Goal: Information Seeking & Learning: Find contact information

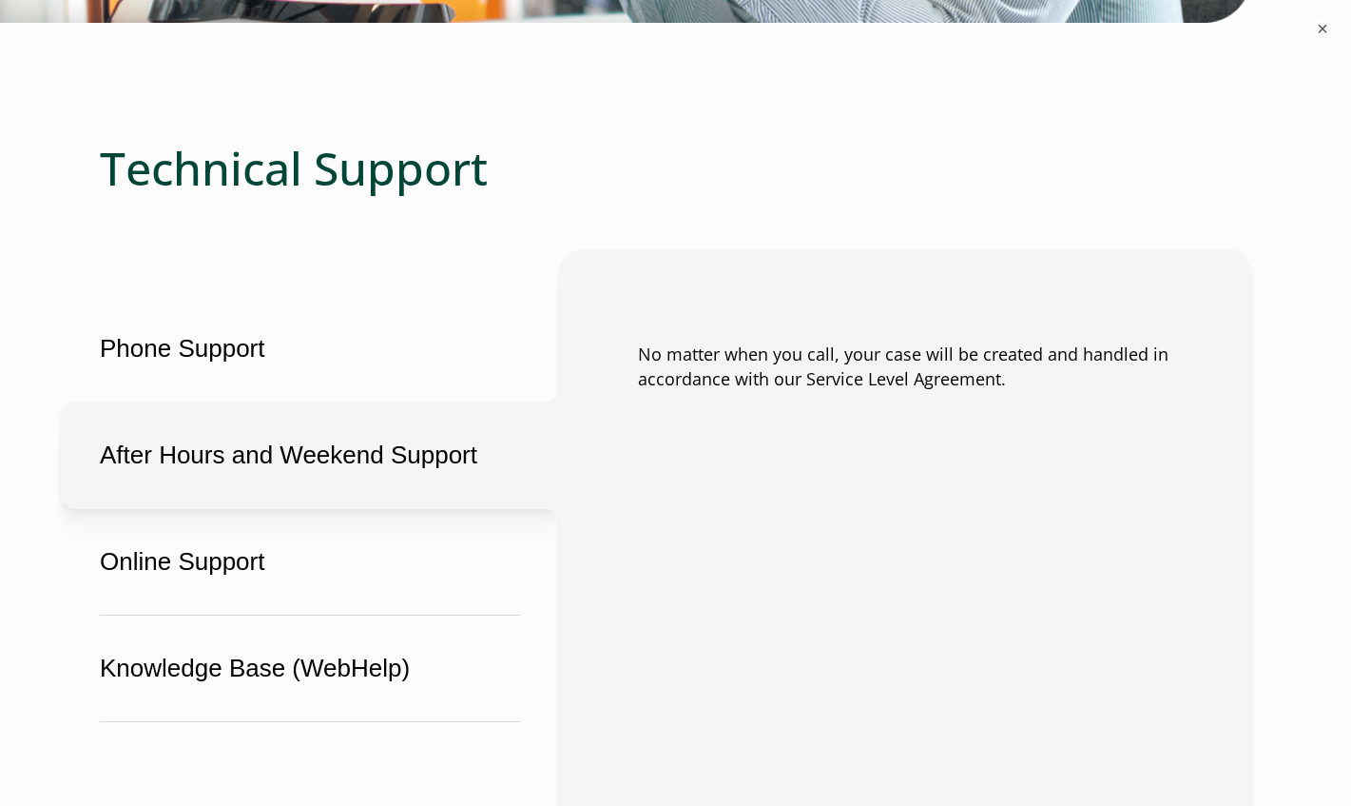
scroll to position [1141, 0]
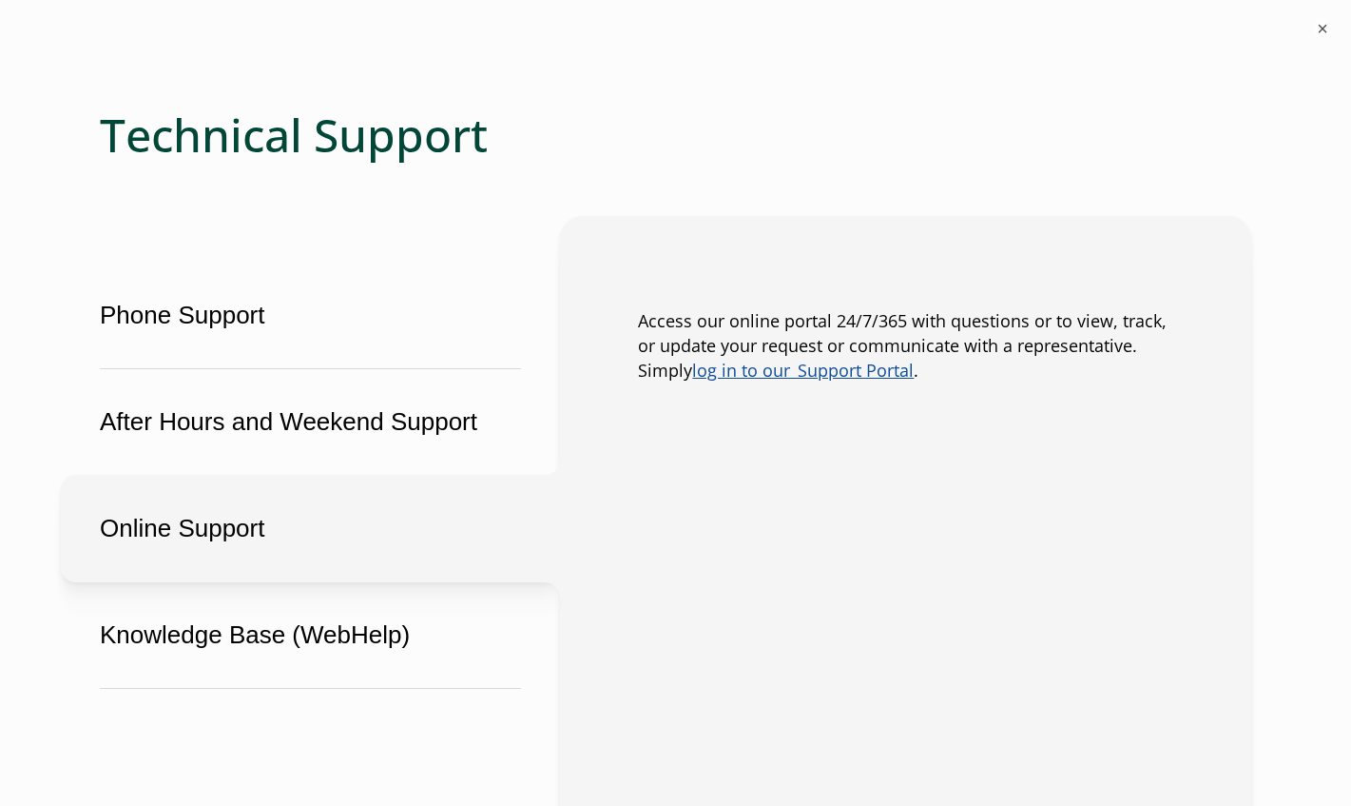
click at [171, 526] on button "Online Support" at bounding box center [310, 528] width 499 height 107
click at [231, 548] on button "Online Support" at bounding box center [310, 528] width 499 height 107
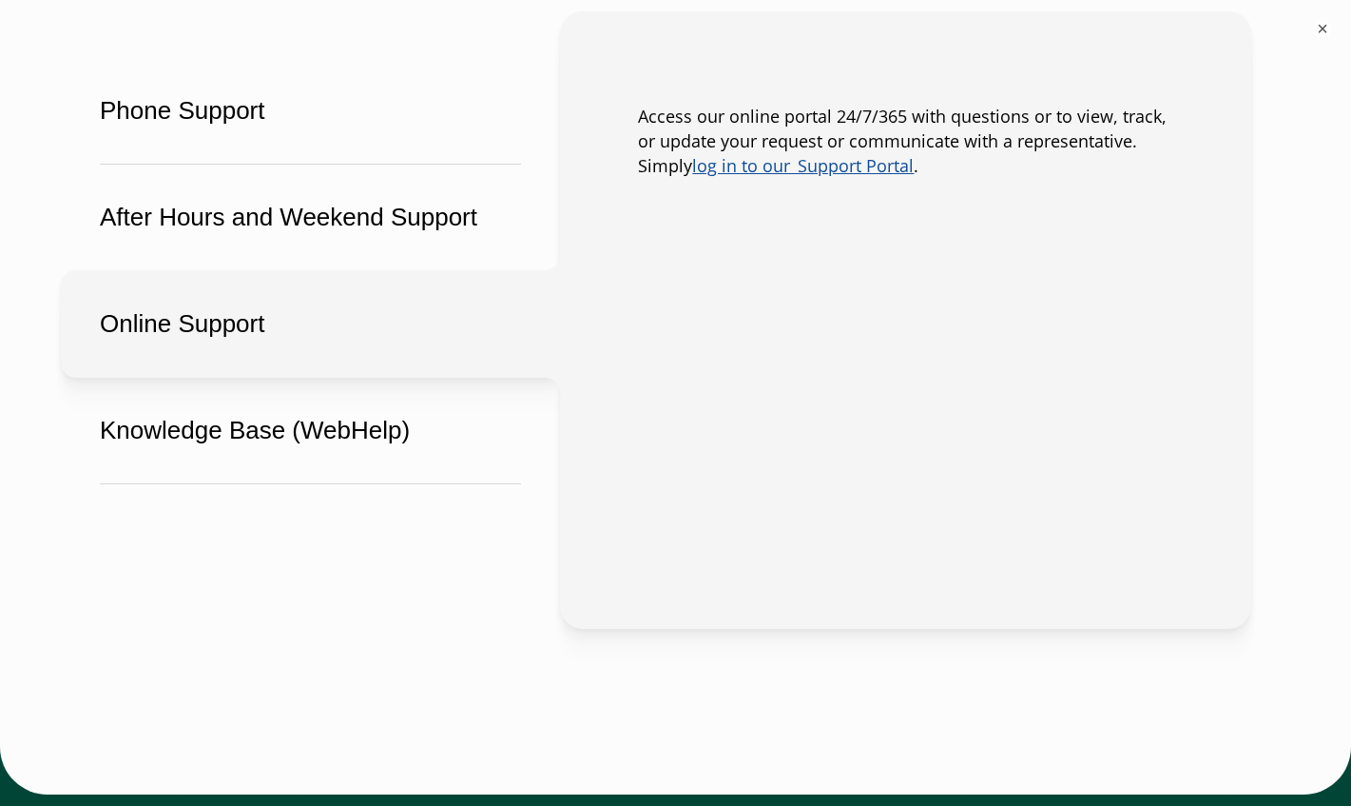
scroll to position [1236, 0]
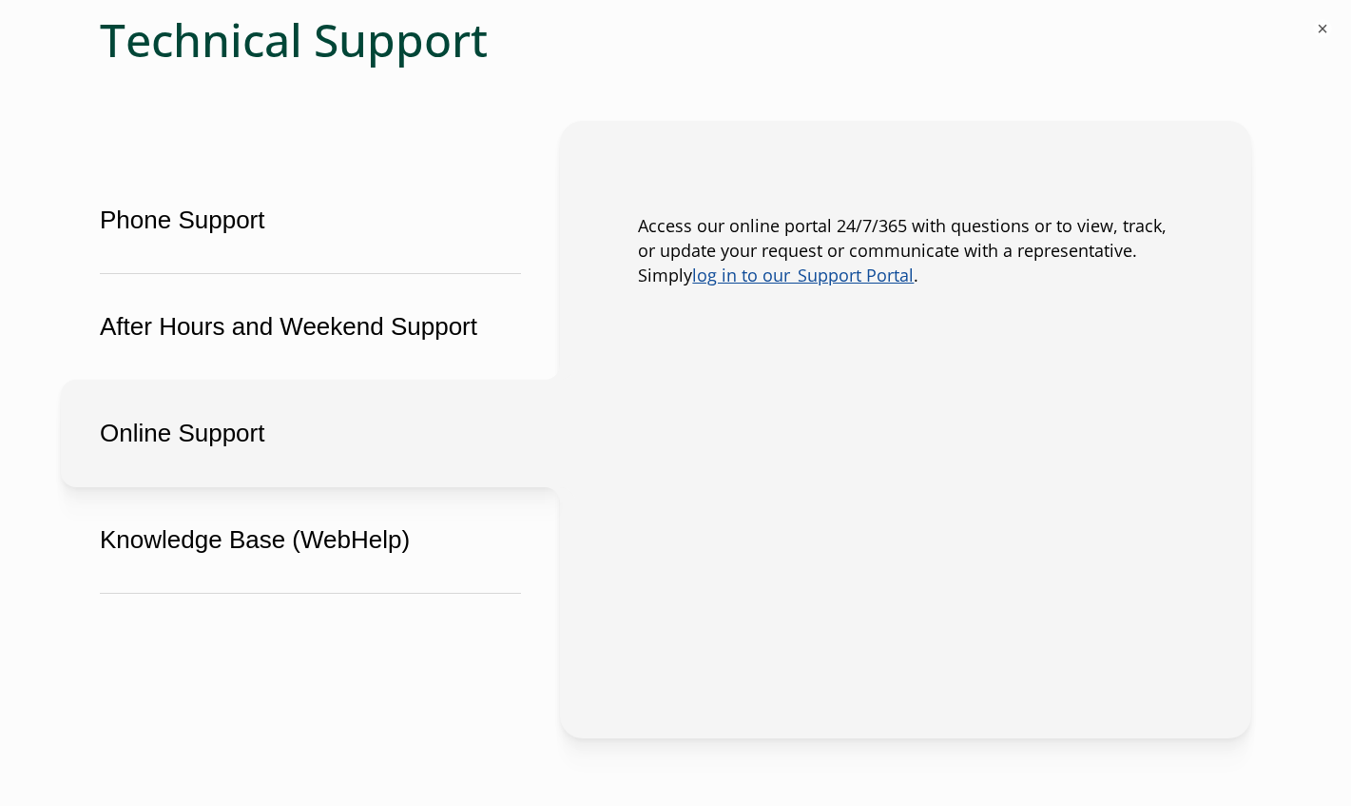
click at [221, 446] on button "Online Support" at bounding box center [310, 432] width 499 height 107
click at [861, 281] on link "log in to our  Support Portal" at bounding box center [803, 274] width 222 height 23
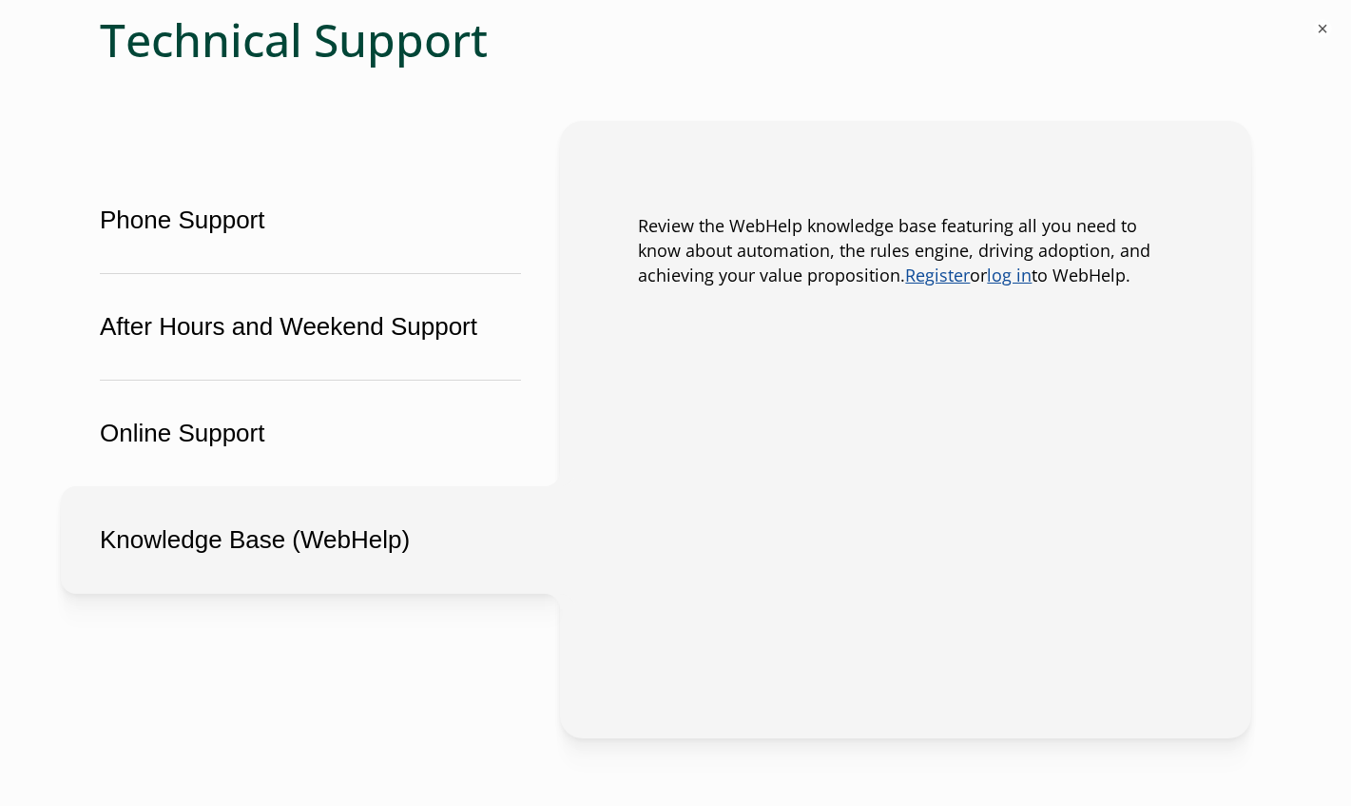
click at [312, 546] on button "Knowledge Base (WebHelp)" at bounding box center [310, 539] width 499 height 107
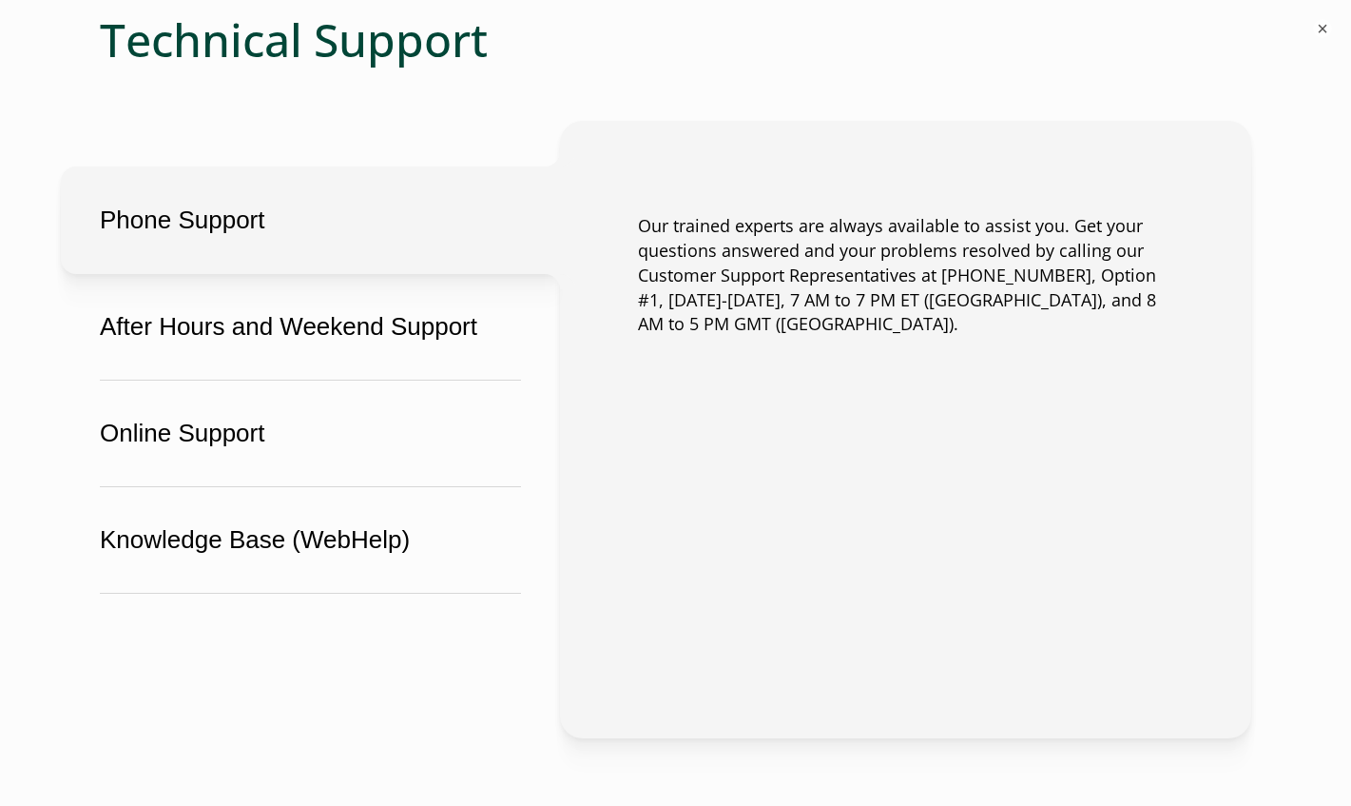
click at [173, 233] on button "Phone Support" at bounding box center [310, 219] width 499 height 107
